Goal: Navigation & Orientation: Find specific page/section

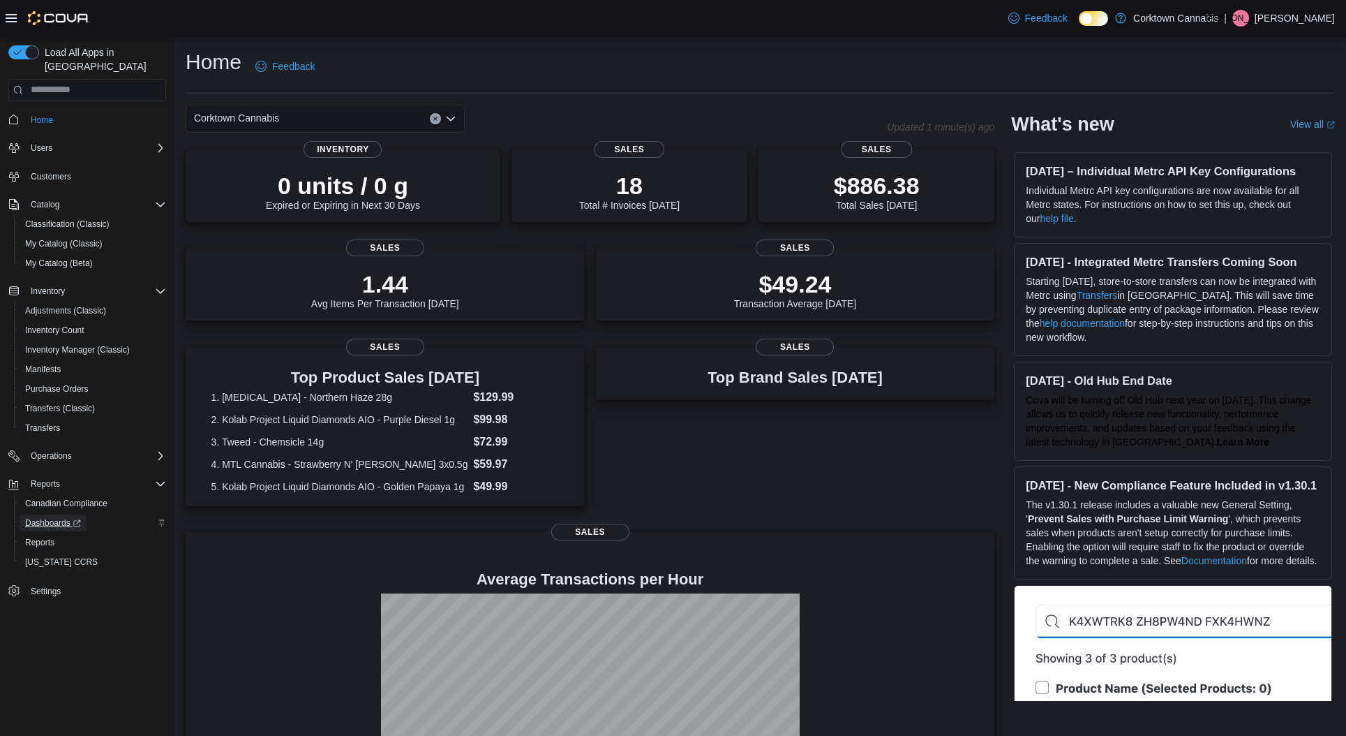
click at [61, 517] on span "Dashboards" at bounding box center [53, 522] width 56 height 11
click at [40, 517] on span "Dashboards" at bounding box center [53, 522] width 56 height 11
